Goal: Book appointment/travel/reservation

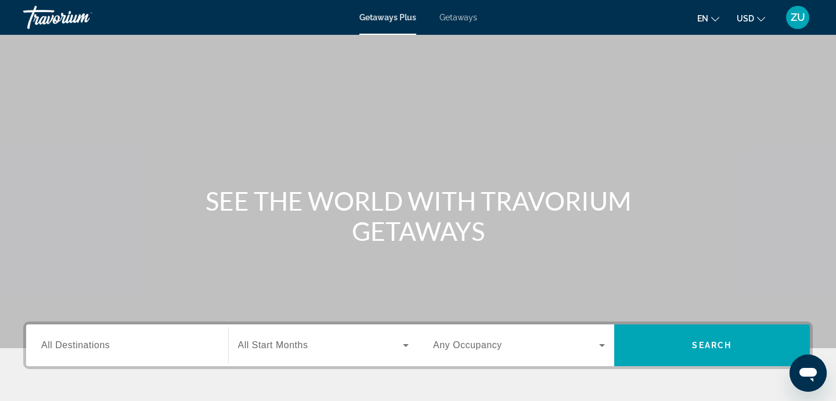
click at [199, 356] on div "Search widget" at bounding box center [127, 345] width 172 height 33
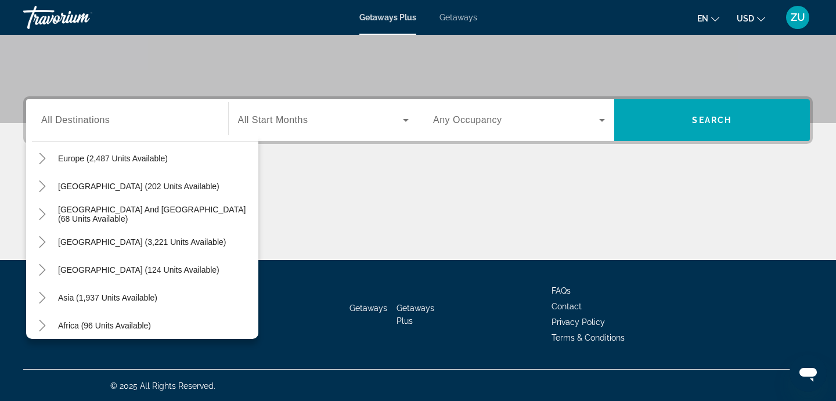
scroll to position [164, 0]
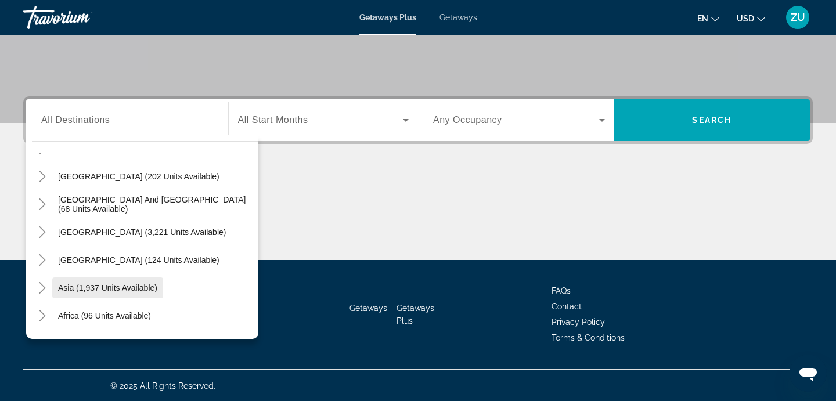
click at [134, 276] on span "Search widget" at bounding box center [107, 288] width 111 height 28
type input "**********"
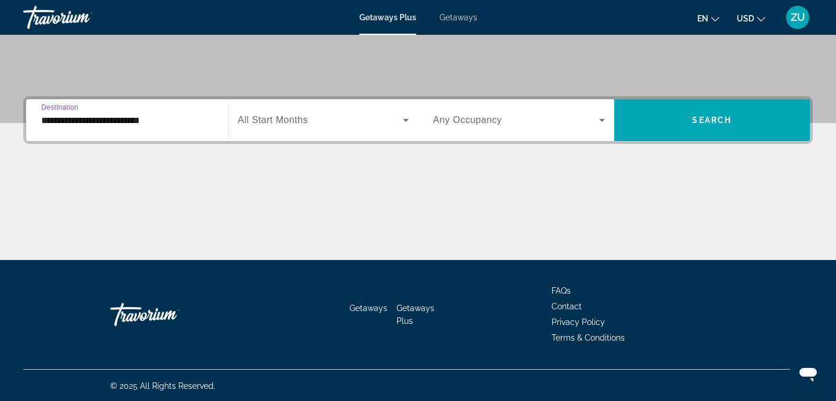
click at [356, 120] on span "Search widget" at bounding box center [320, 120] width 165 height 14
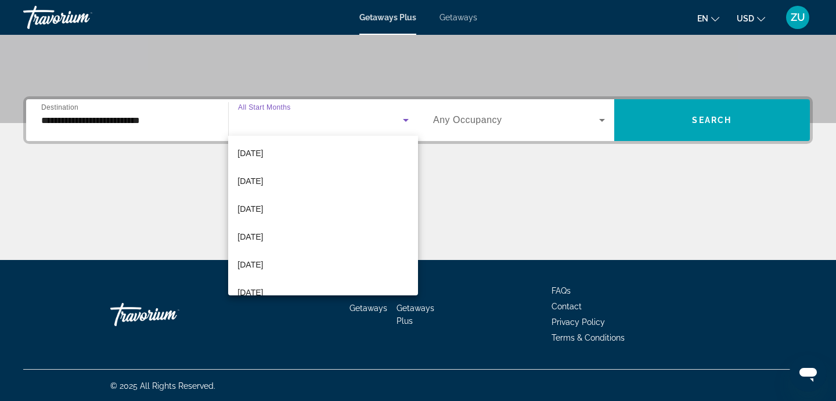
scroll to position [117, 0]
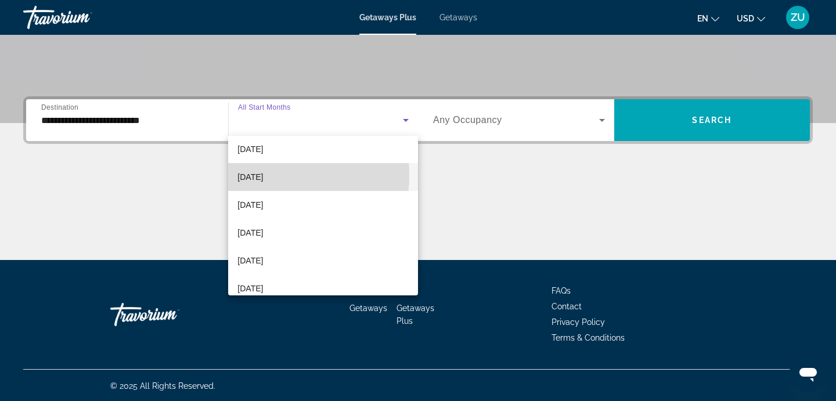
click at [263, 175] on span "[DATE]" at bounding box center [250, 177] width 26 height 14
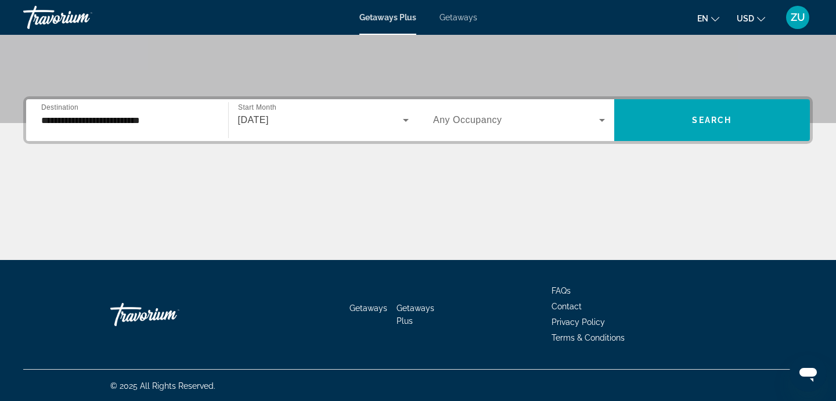
click at [478, 115] on span "Any Occupancy" at bounding box center [467, 120] width 69 height 10
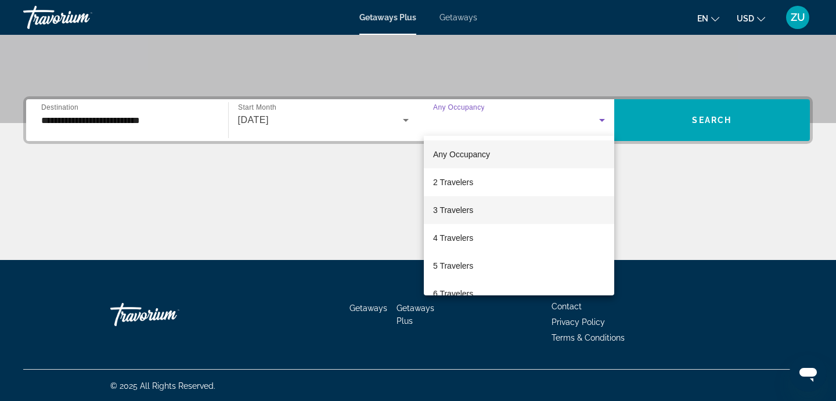
click at [463, 215] on span "3 Travelers" at bounding box center [453, 210] width 40 height 14
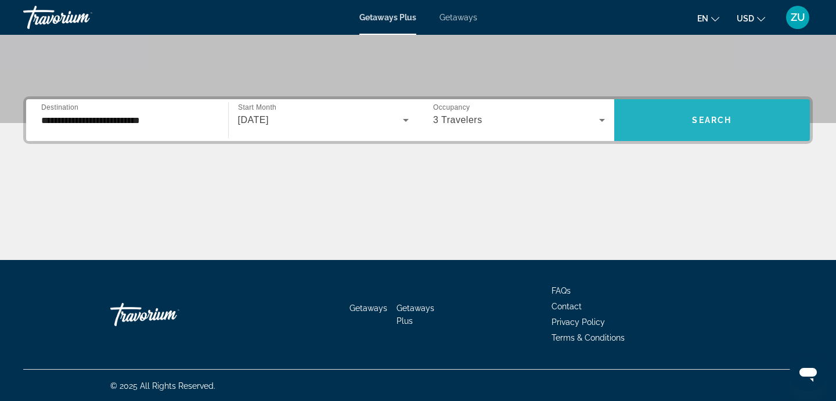
click at [677, 109] on span "Search widget" at bounding box center [712, 120] width 196 height 28
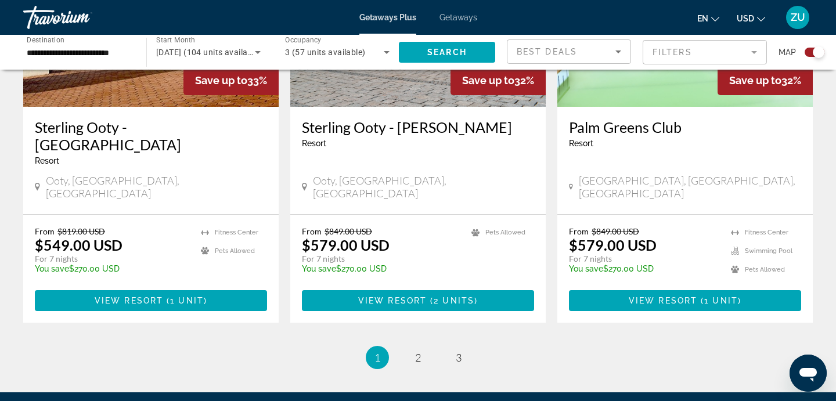
scroll to position [1837, 0]
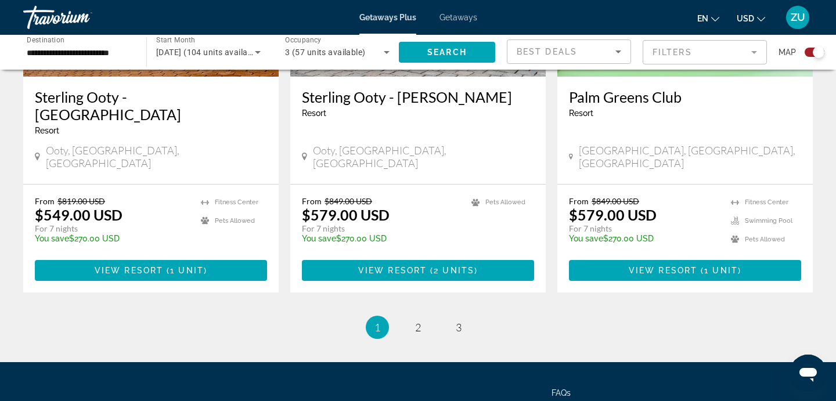
click at [416, 321] on span "2" at bounding box center [418, 327] width 6 height 13
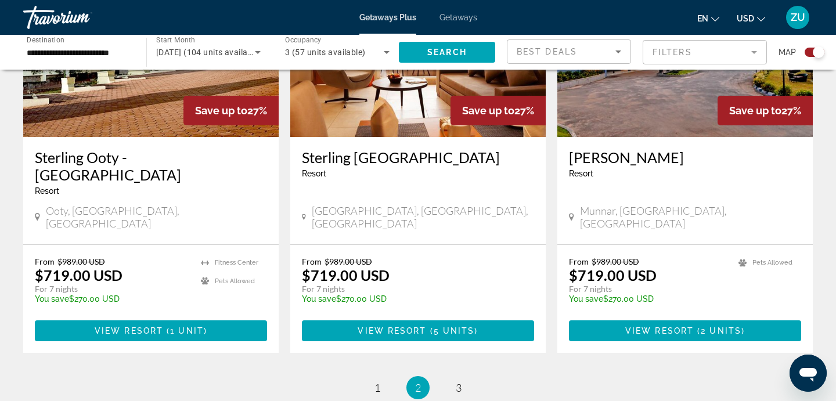
scroll to position [1837, 0]
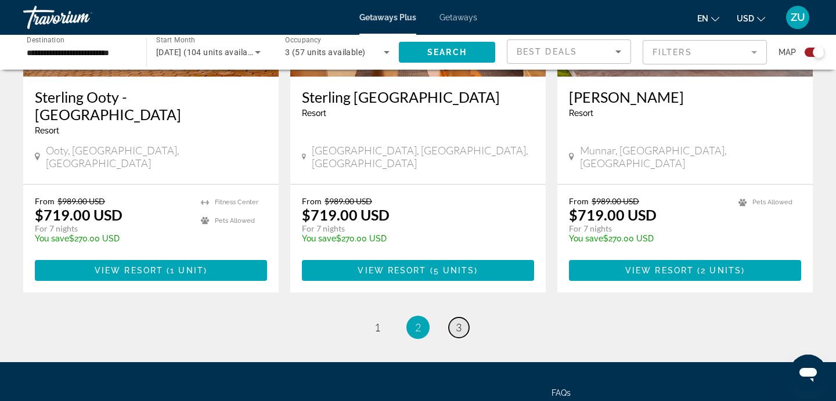
click at [464, 318] on link "page 3" at bounding box center [459, 328] width 20 height 20
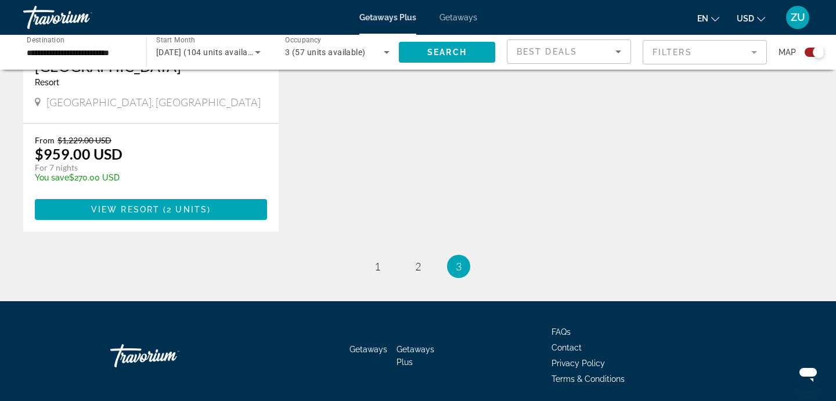
scroll to position [652, 0]
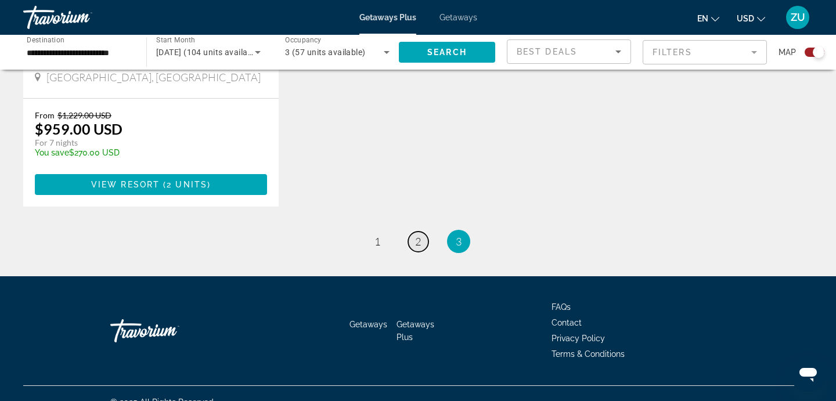
click at [417, 235] on span "2" at bounding box center [418, 241] width 6 height 13
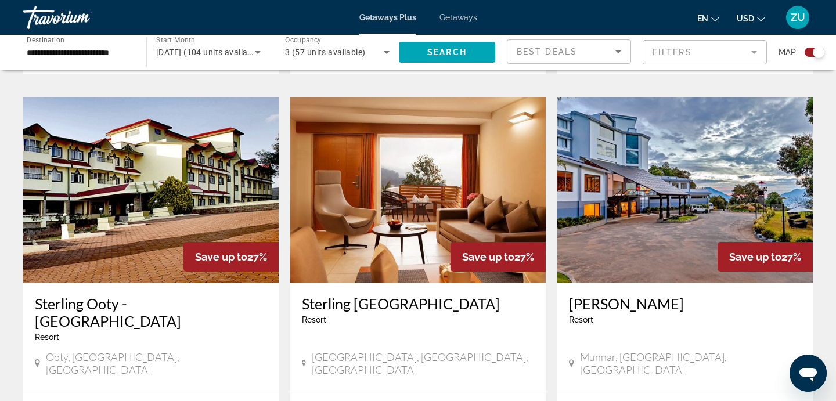
scroll to position [1624, 0]
